Goal: Task Accomplishment & Management: Use online tool/utility

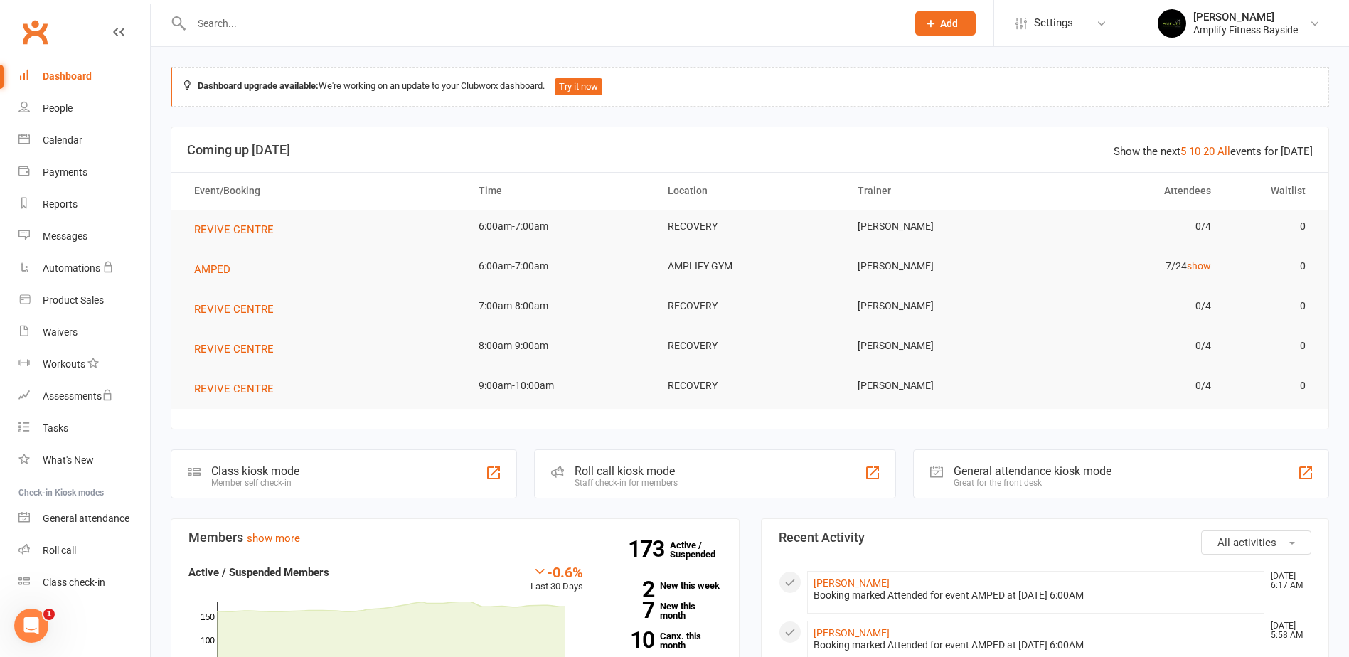
click at [371, 466] on div "Class kiosk mode Member self check-in" at bounding box center [344, 473] width 346 height 49
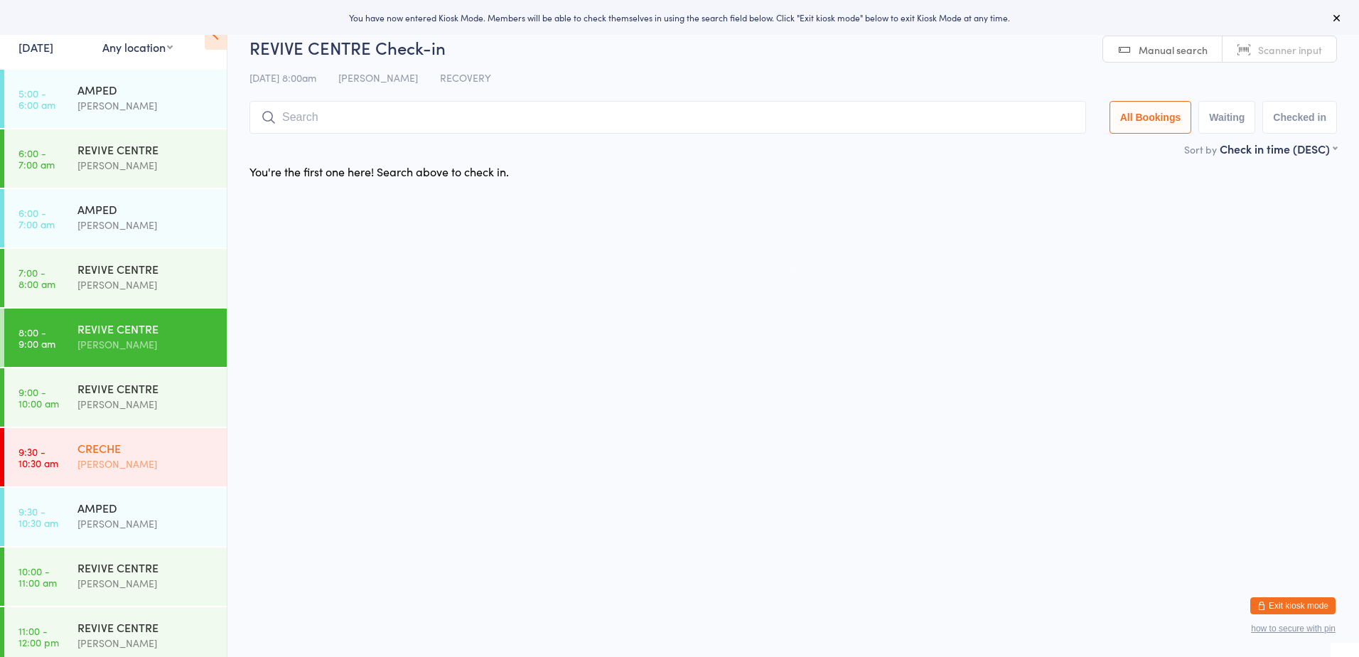
click at [94, 464] on div "[PERSON_NAME]" at bounding box center [145, 464] width 137 height 16
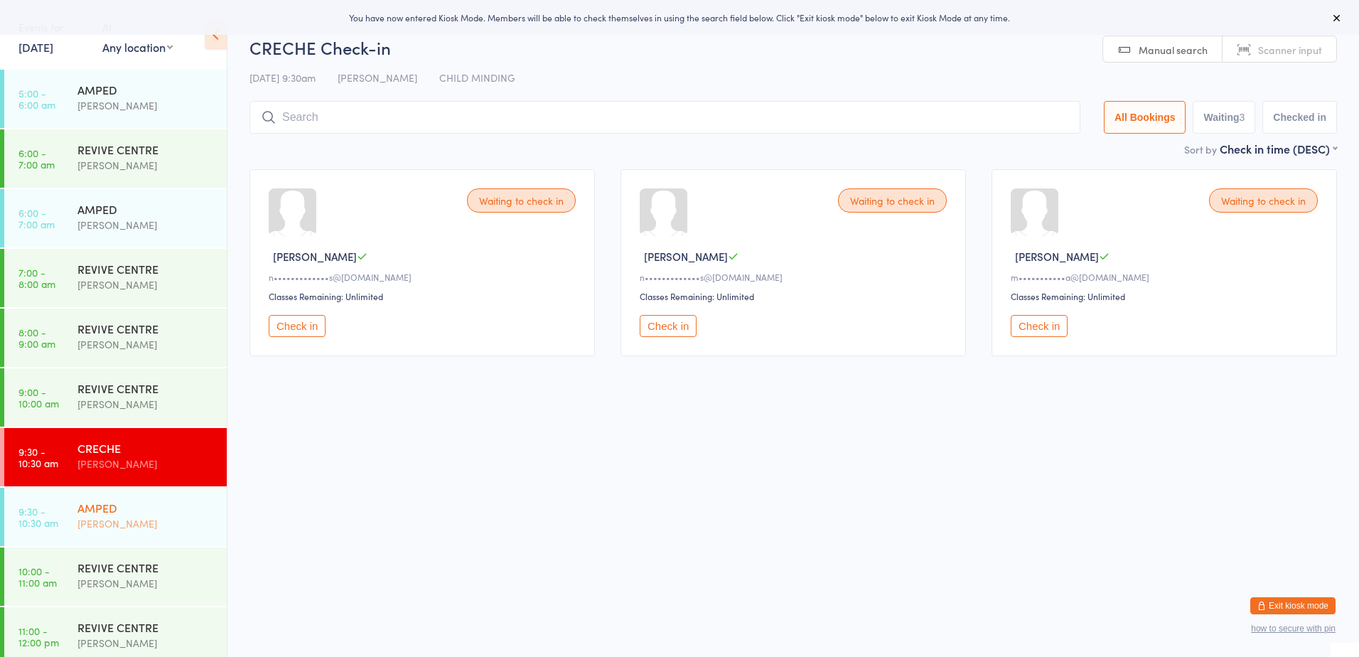
click at [120, 521] on div "[PERSON_NAME]" at bounding box center [145, 523] width 137 height 16
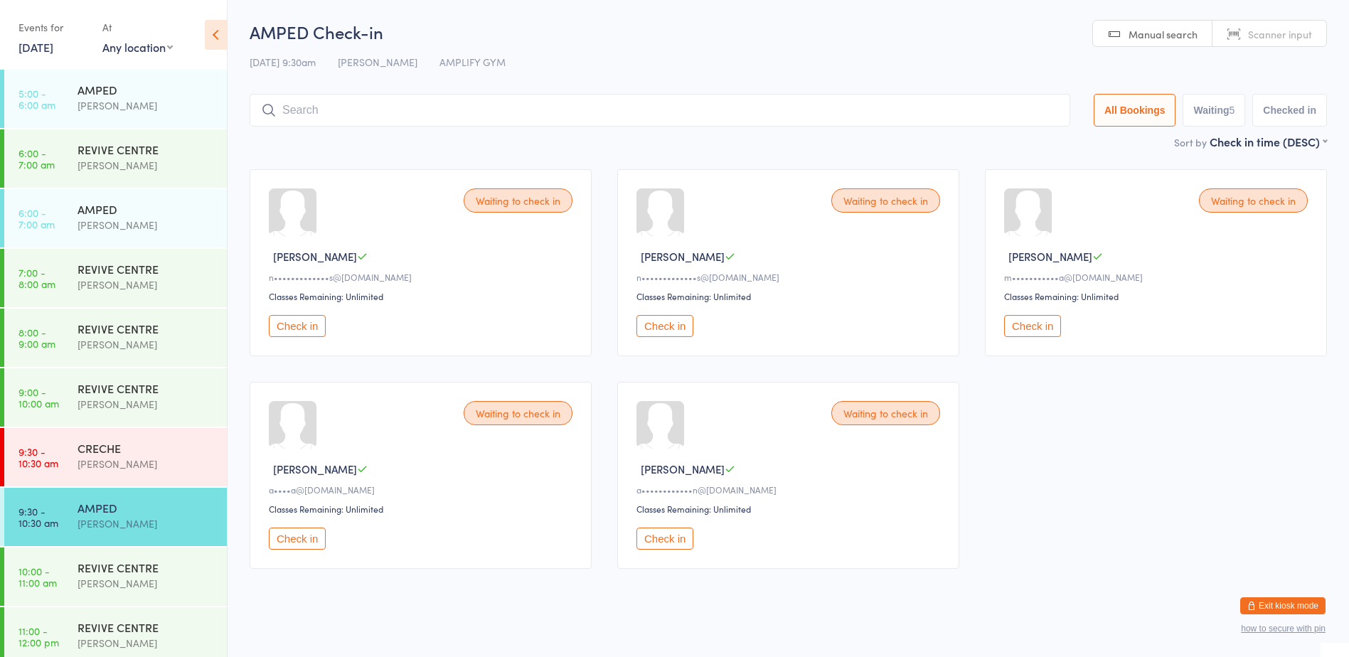
click at [661, 550] on div "Waiting to check in [PERSON_NAME] O a••••••••••••n@[DOMAIN_NAME] Classes Remain…" at bounding box center [788, 475] width 342 height 187
click at [655, 535] on button "Check in" at bounding box center [664, 539] width 57 height 22
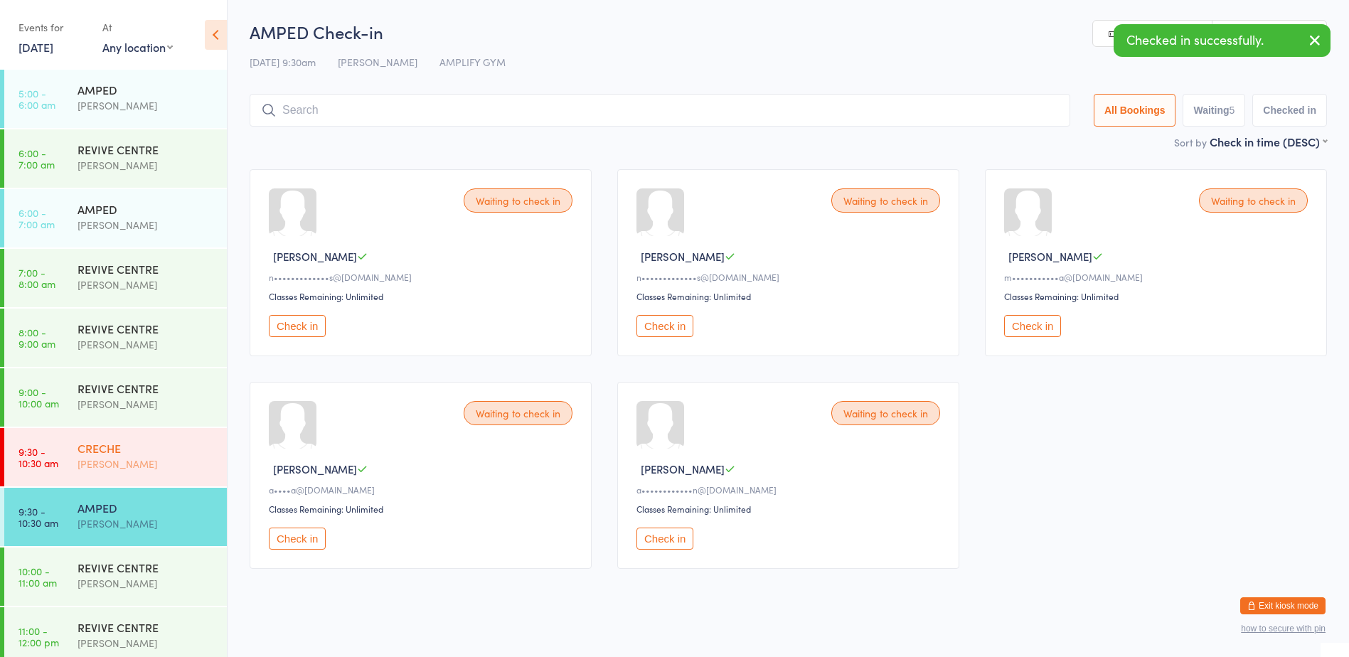
click at [126, 464] on div "[PERSON_NAME]" at bounding box center [145, 464] width 137 height 16
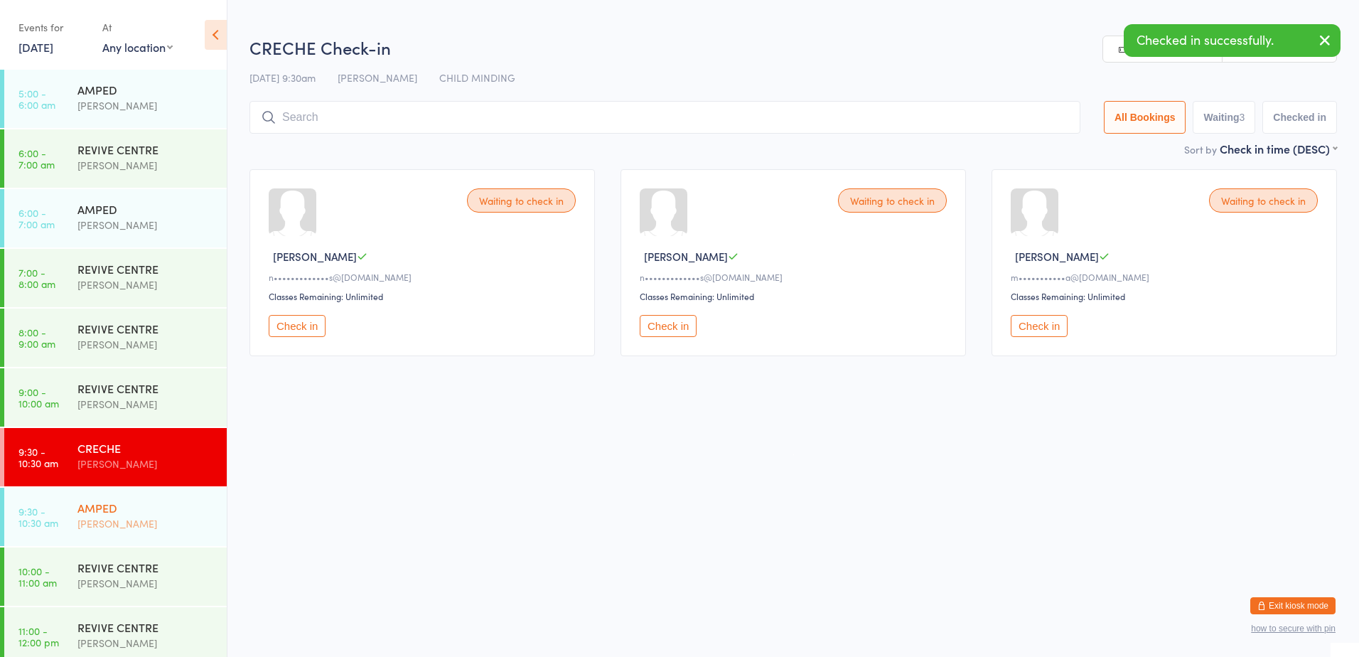
click at [133, 509] on div "AMPED" at bounding box center [145, 508] width 137 height 16
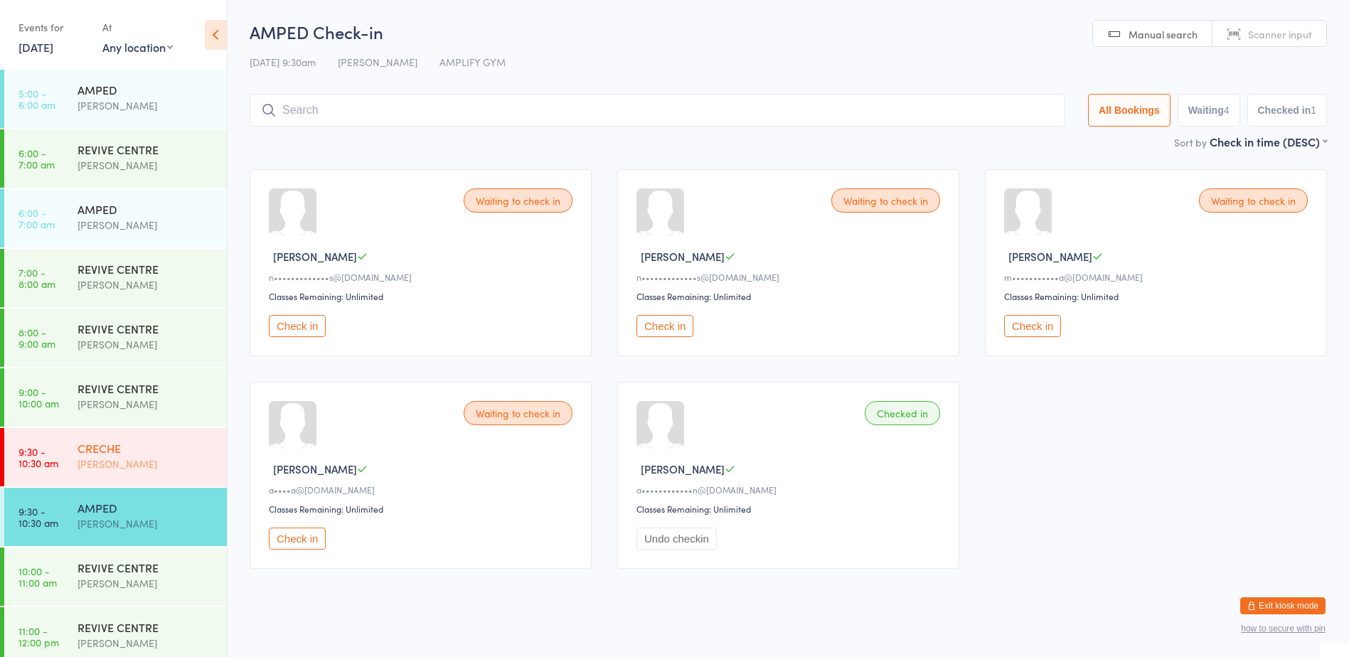
click at [164, 463] on div "[PERSON_NAME]" at bounding box center [145, 464] width 137 height 16
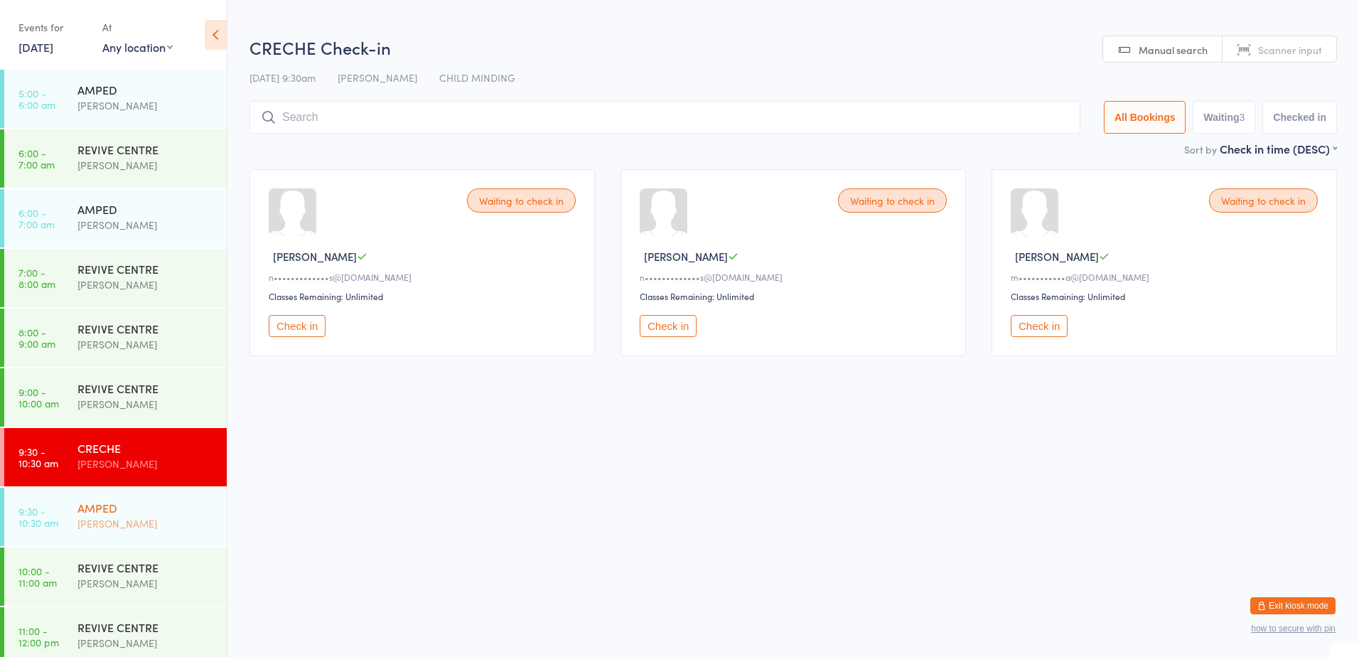
click at [156, 493] on div "AMPED [PERSON_NAME]" at bounding box center [151, 516] width 149 height 56
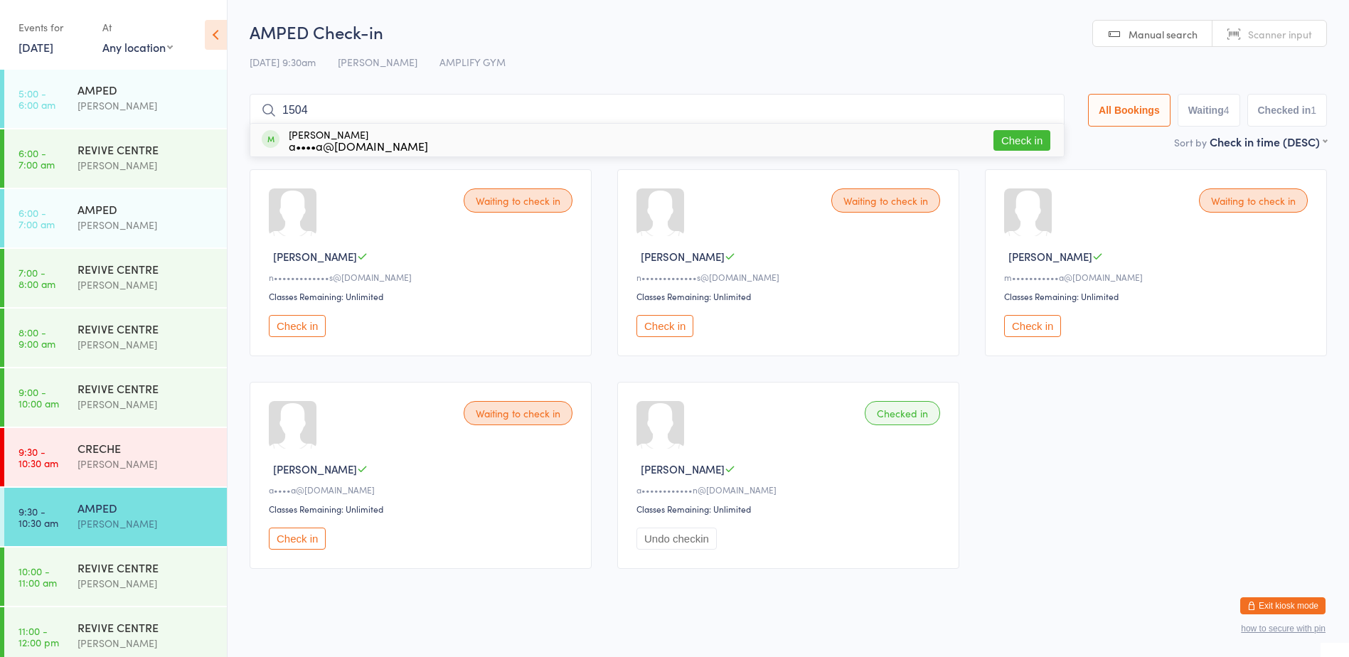
type input "1504"
click at [304, 532] on button "Check in" at bounding box center [297, 539] width 57 height 22
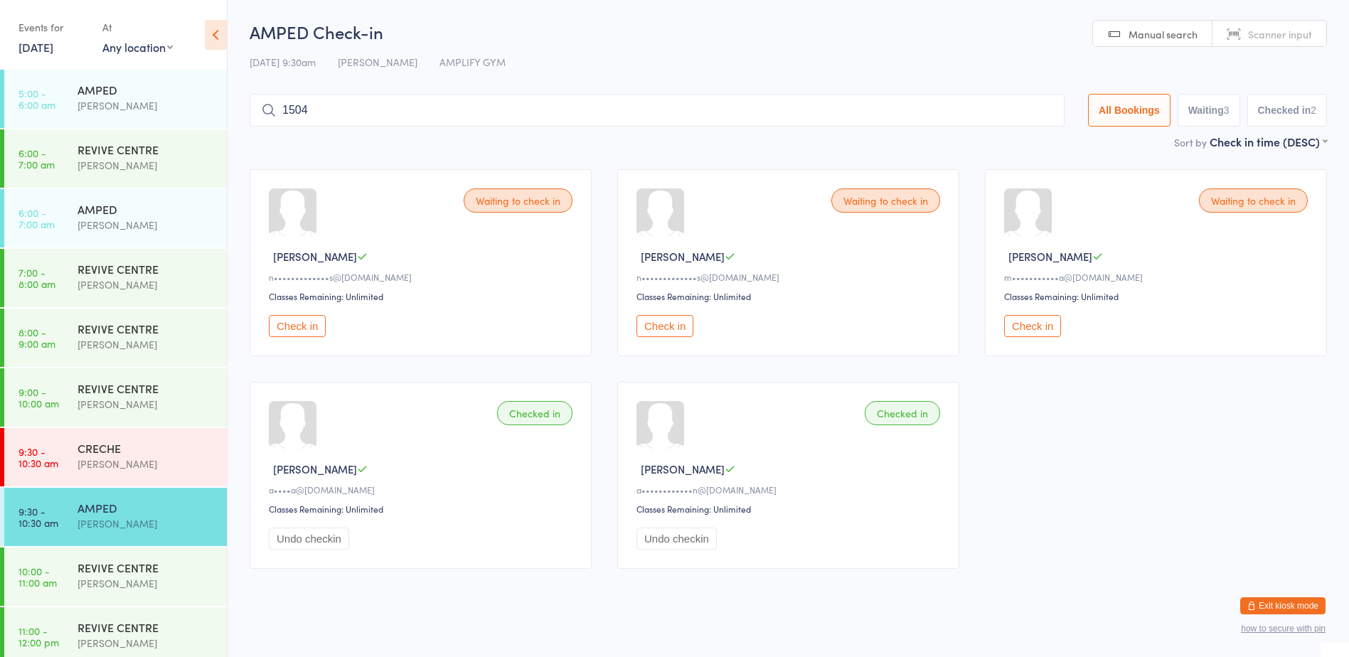
click at [284, 326] on button "Check in" at bounding box center [297, 326] width 57 height 22
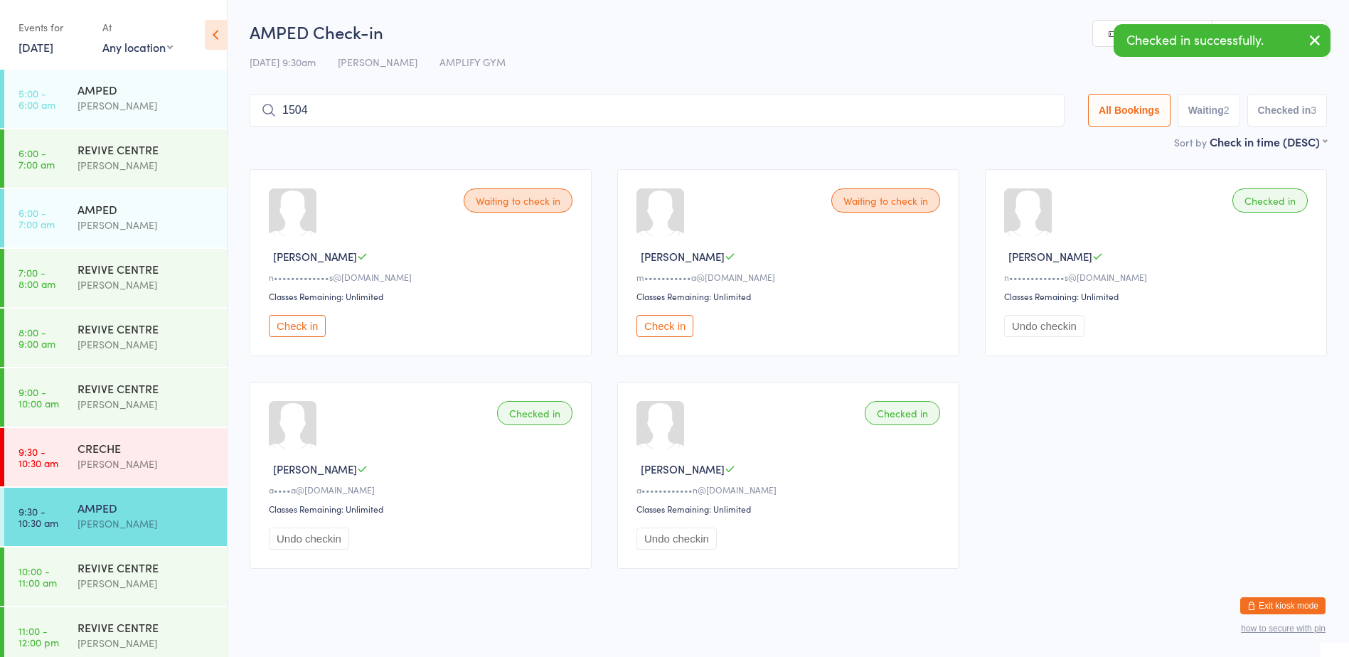
click at [304, 328] on button "Check in" at bounding box center [297, 326] width 57 height 22
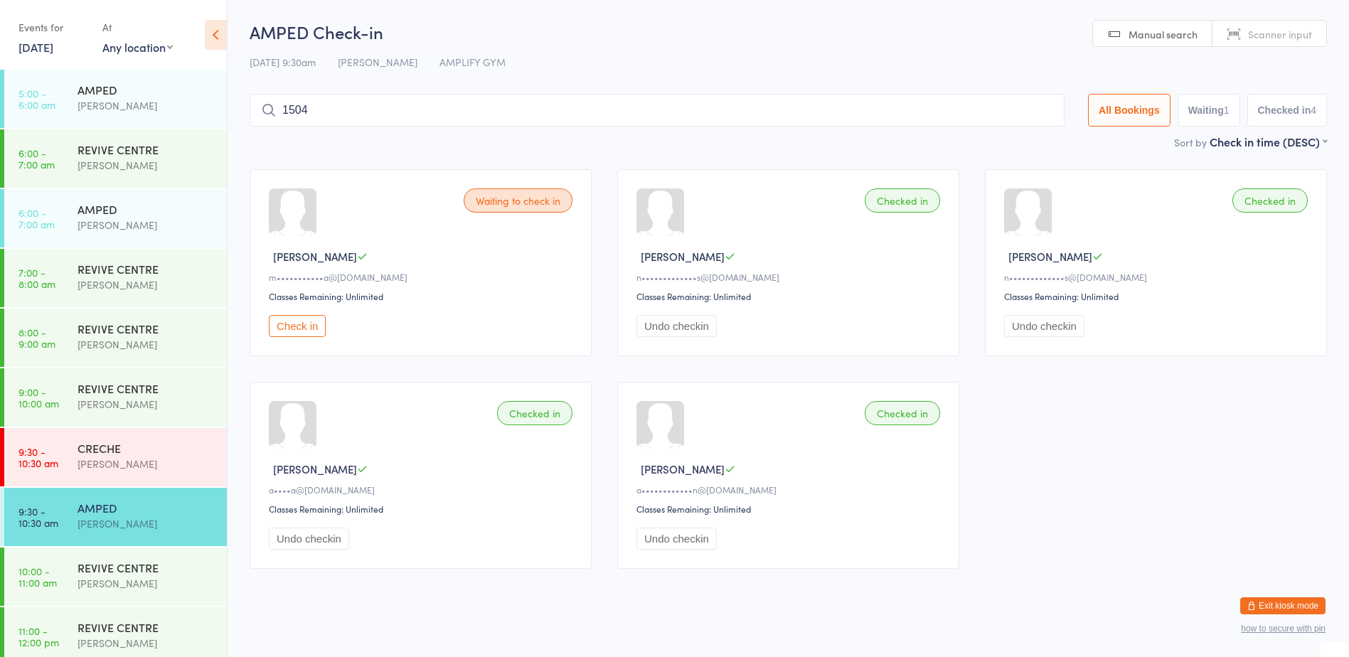
click at [1027, 328] on button "Undo checkin" at bounding box center [1044, 326] width 80 height 22
click at [287, 323] on button "Check in" at bounding box center [297, 326] width 57 height 22
click at [681, 334] on button "Undo checkin" at bounding box center [676, 326] width 80 height 22
